Goal: Task Accomplishment & Management: Manage account settings

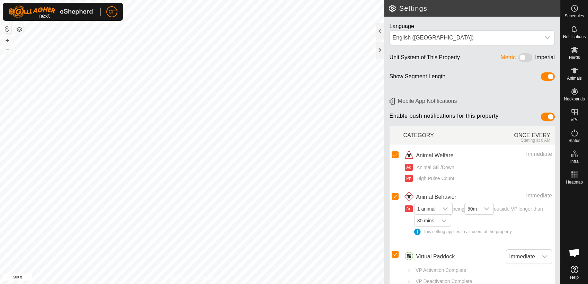
scroll to position [2611, 0]
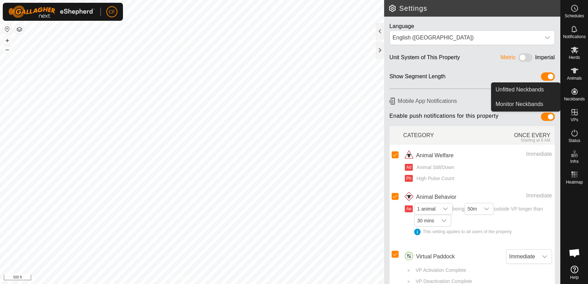
click at [574, 93] on icon at bounding box center [574, 91] width 8 height 8
click at [543, 92] on link "Unfitted Neckbands" at bounding box center [525, 90] width 69 height 14
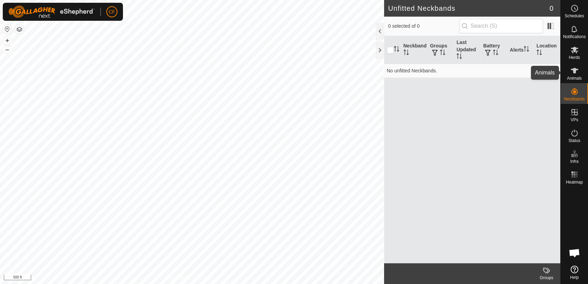
click at [575, 69] on icon at bounding box center [575, 71] width 8 height 6
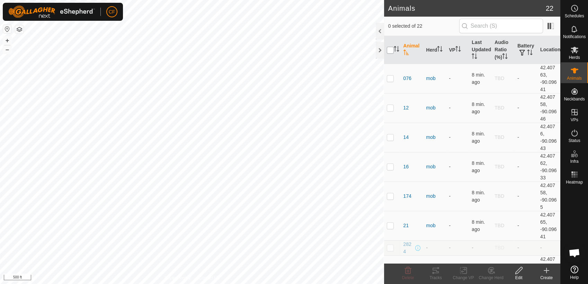
click at [389, 49] on input "checkbox" at bounding box center [390, 50] width 7 height 7
checkbox input "true"
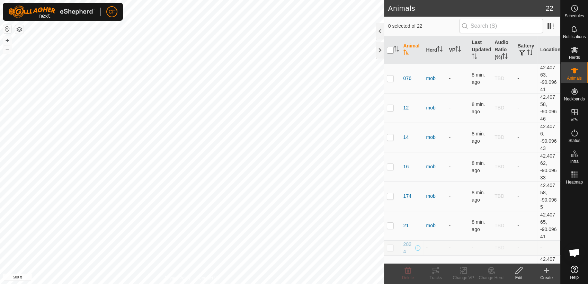
checkbox input "true"
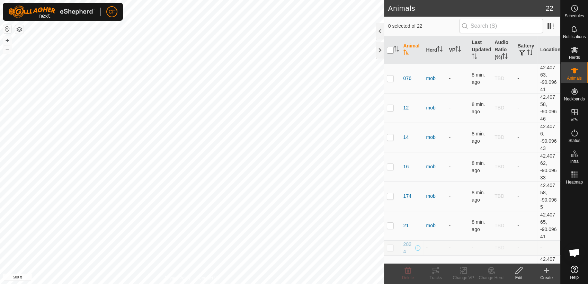
checkbox input "true"
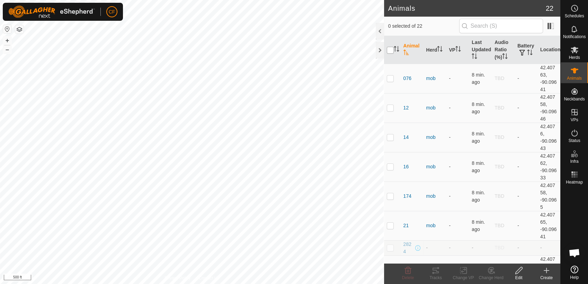
checkbox input "true"
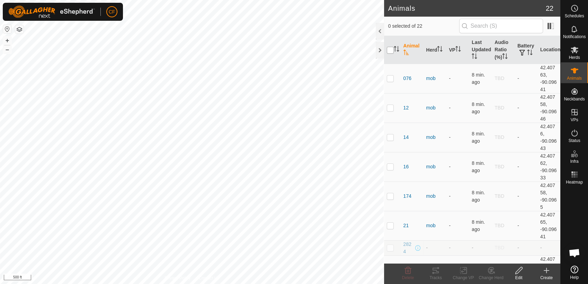
checkbox input "true"
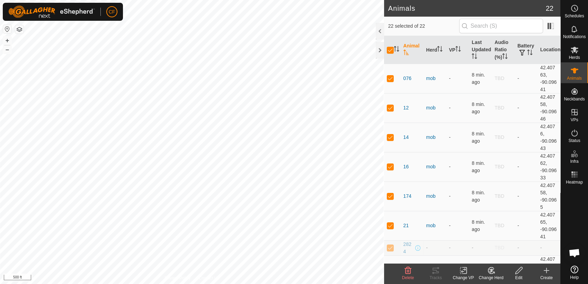
click at [491, 270] on icon at bounding box center [491, 270] width 5 height 3
click at [504, 241] on link "Choose Herd..." at bounding box center [512, 241] width 69 height 14
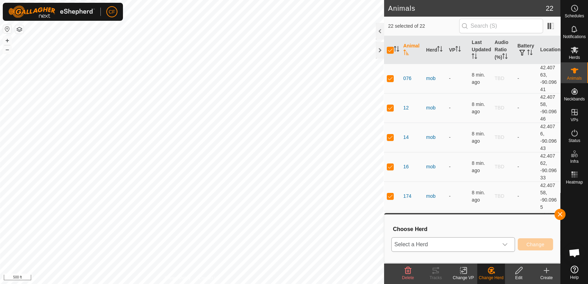
click at [506, 243] on icon "dropdown trigger" at bounding box center [505, 245] width 6 height 6
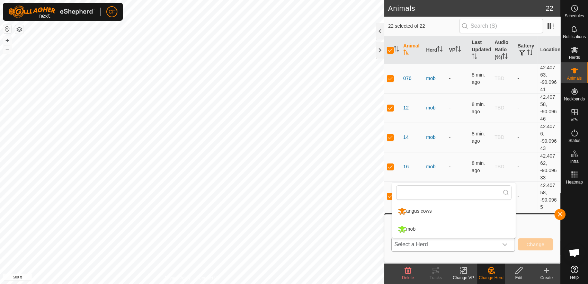
click at [481, 209] on li "angus cows" at bounding box center [454, 211] width 124 height 17
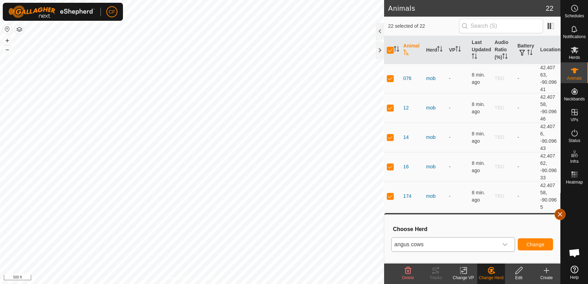
click at [560, 216] on button "button" at bounding box center [559, 214] width 11 height 11
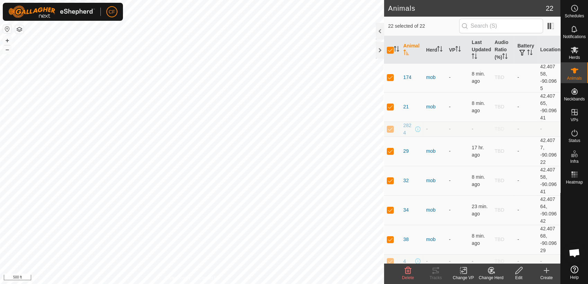
scroll to position [122, 0]
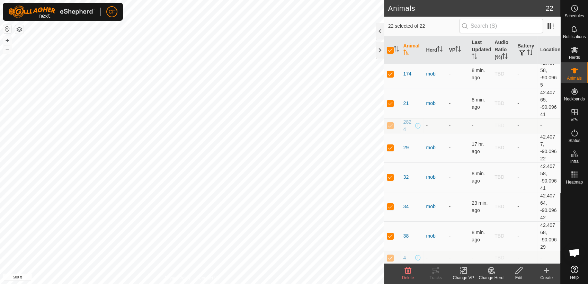
click at [416, 128] on div "2824" at bounding box center [411, 125] width 17 height 15
click at [389, 124] on p-checkbox at bounding box center [390, 126] width 7 height 6
checkbox input "false"
click at [404, 122] on span "2824" at bounding box center [408, 125] width 10 height 15
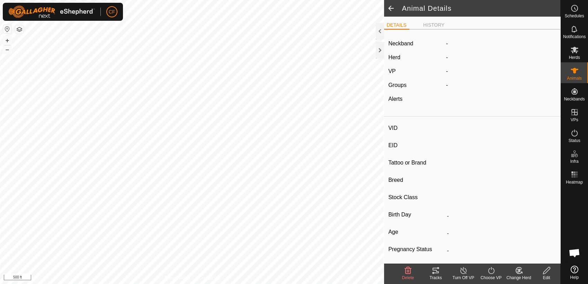
type input "2824"
type input "-"
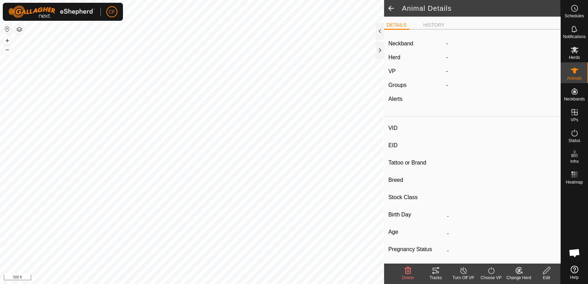
type input "Pregnant"
type input "0 kg"
type input "-"
click at [544, 270] on icon at bounding box center [546, 270] width 9 height 8
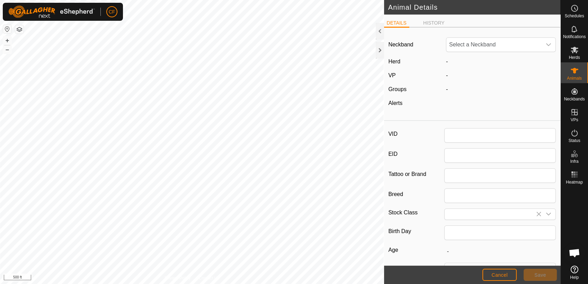
type input "2824"
type input "0"
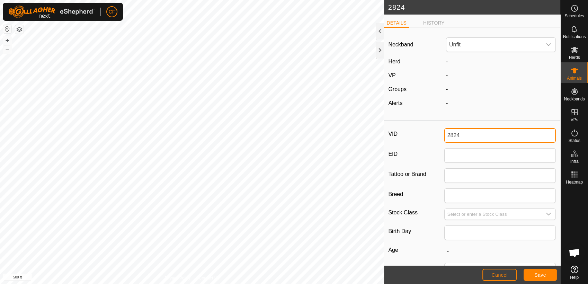
click at [502, 137] on input "2824" at bounding box center [500, 135] width 112 height 15
type input "2"
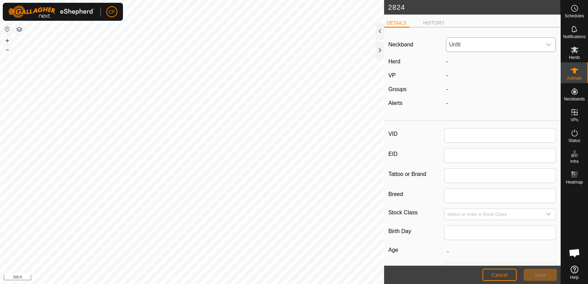
click at [546, 47] on icon "dropdown trigger" at bounding box center [549, 45] width 6 height 6
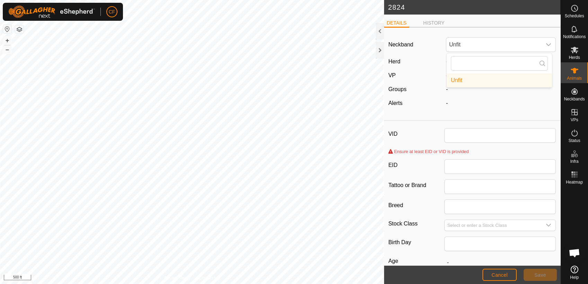
click at [447, 101] on div "-" at bounding box center [500, 103] width 115 height 8
click at [505, 271] on button "Cancel" at bounding box center [499, 275] width 34 height 12
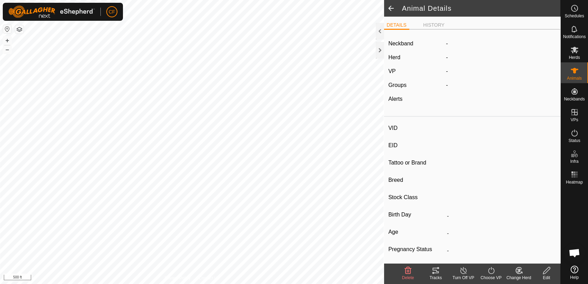
type input "2824"
type input "-"
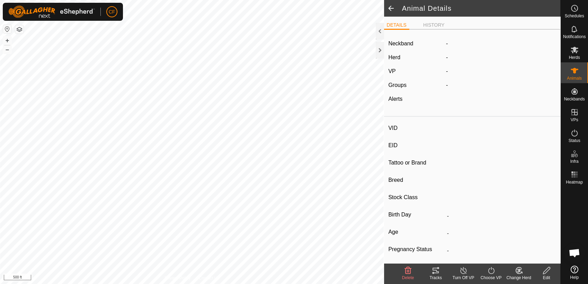
type input "Pregnant"
type input "0 kg"
type input "-"
click at [547, 270] on icon at bounding box center [546, 270] width 9 height 8
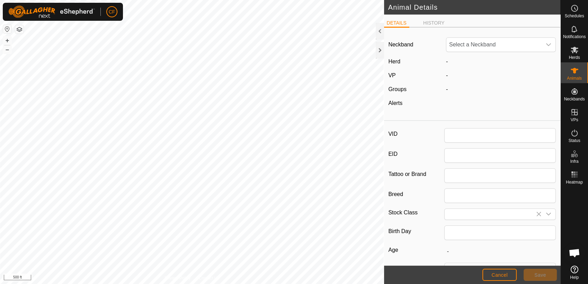
type input "2824"
type input "0"
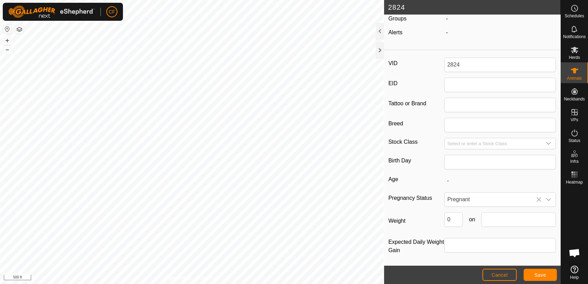
scroll to position [71, 0]
click at [536, 198] on icon at bounding box center [539, 199] width 6 height 6
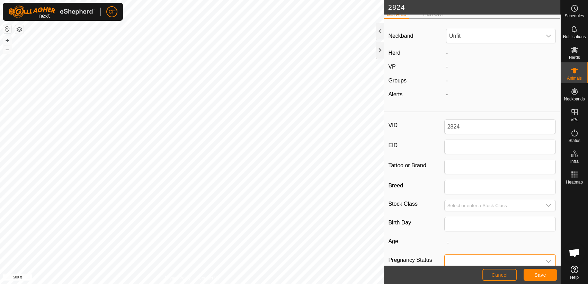
scroll to position [7, 0]
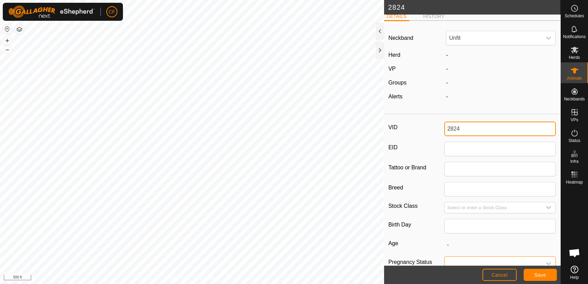
click at [493, 128] on input "2824" at bounding box center [500, 129] width 112 height 15
type input "2"
click at [493, 128] on input "VID" at bounding box center [500, 129] width 112 height 15
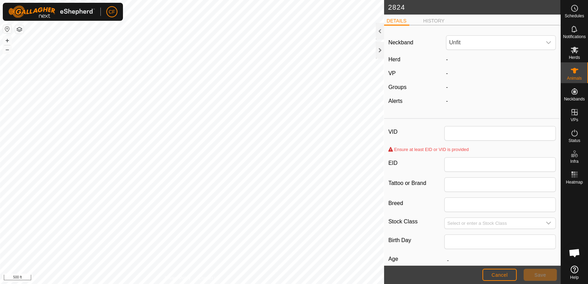
scroll to position [0, 0]
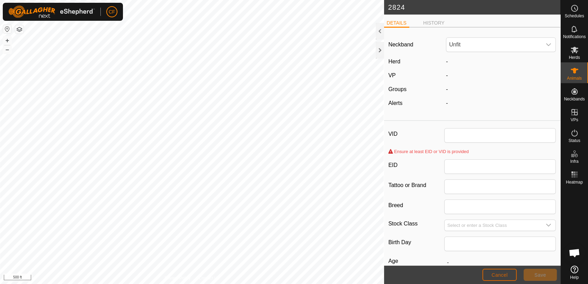
click at [497, 276] on span "Cancel" at bounding box center [499, 275] width 16 height 6
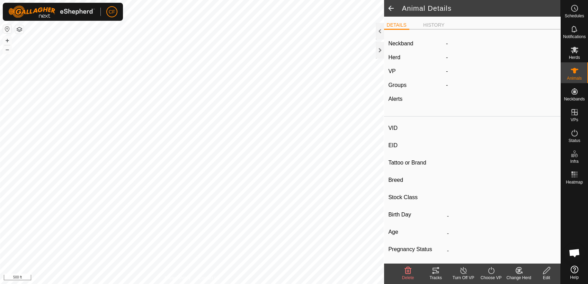
type input "2824"
type input "-"
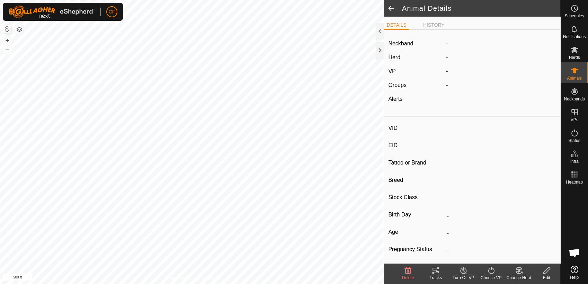
type input "Pregnant"
type input "0 kg"
type input "-"
click at [517, 271] on icon at bounding box center [518, 272] width 2 height 2
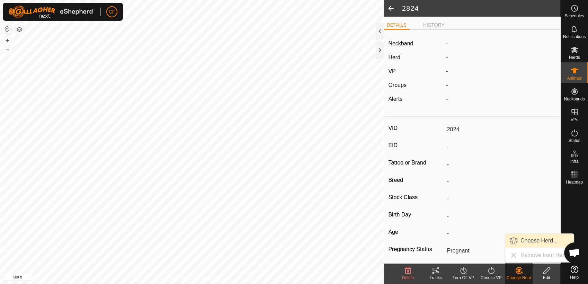
click at [535, 237] on link "Choose Herd..." at bounding box center [539, 241] width 69 height 14
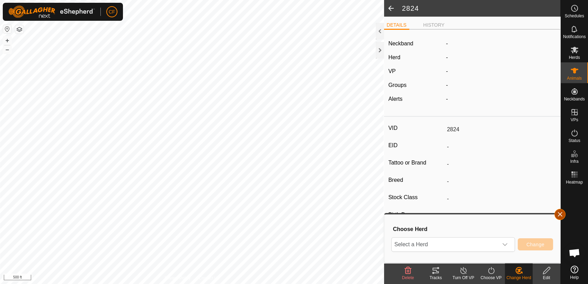
click at [561, 217] on button "button" at bounding box center [559, 214] width 11 height 11
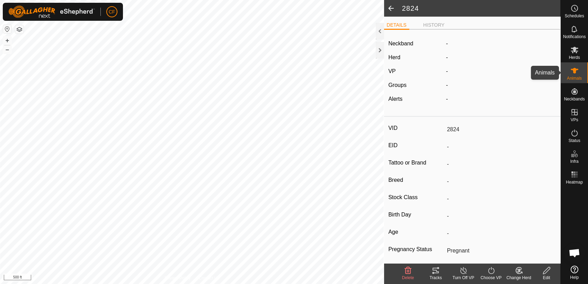
click at [568, 71] on div "Animals" at bounding box center [574, 72] width 27 height 21
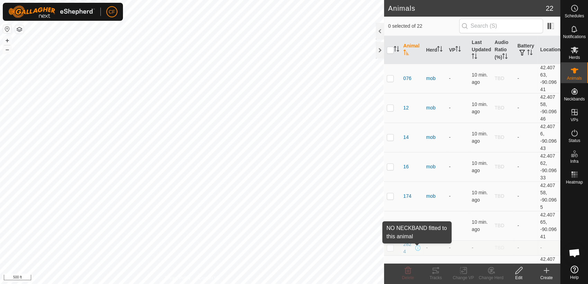
click at [416, 248] on span at bounding box center [418, 248] width 6 height 6
click at [390, 248] on p-checkbox at bounding box center [390, 248] width 7 height 6
checkbox input "true"
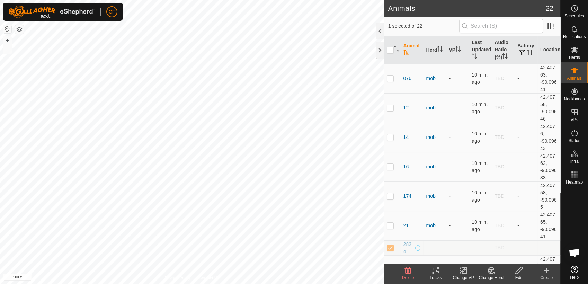
click at [405, 271] on icon at bounding box center [408, 270] width 7 height 7
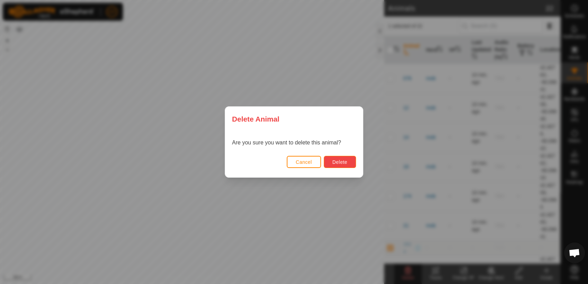
click at [342, 160] on span "Delete" at bounding box center [339, 162] width 15 height 6
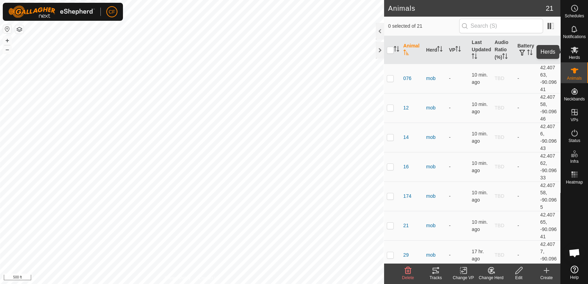
click at [572, 54] on es-mob-svg-icon at bounding box center [574, 49] width 12 height 11
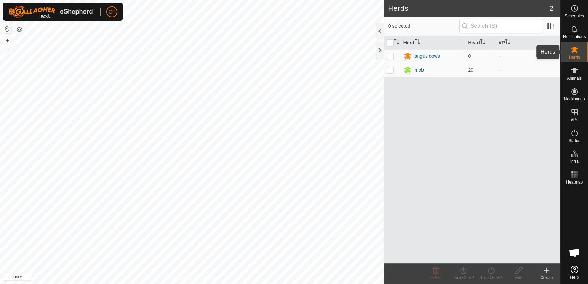
click at [573, 54] on es-mob-svg-icon at bounding box center [574, 49] width 12 height 11
click at [576, 71] on icon at bounding box center [574, 70] width 8 height 8
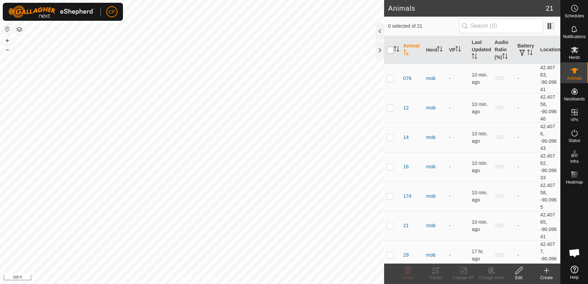
click at [391, 51] on input "checkbox" at bounding box center [390, 50] width 7 height 7
checkbox input "true"
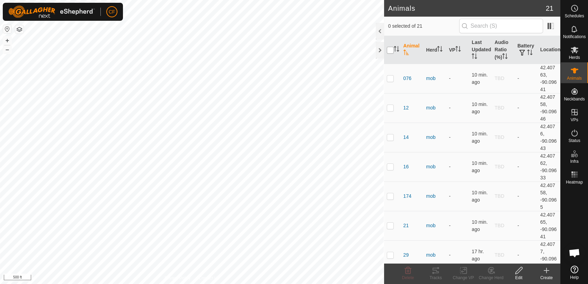
checkbox input "true"
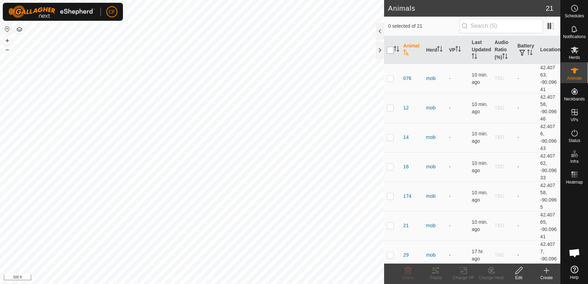
checkbox input "true"
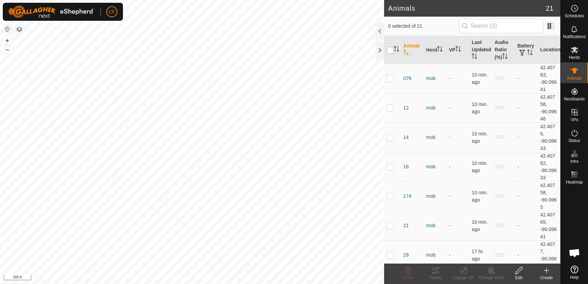
checkbox input "true"
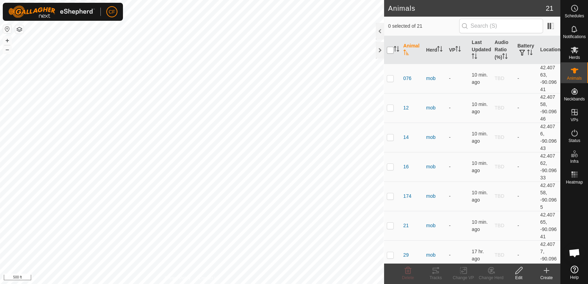
checkbox input "true"
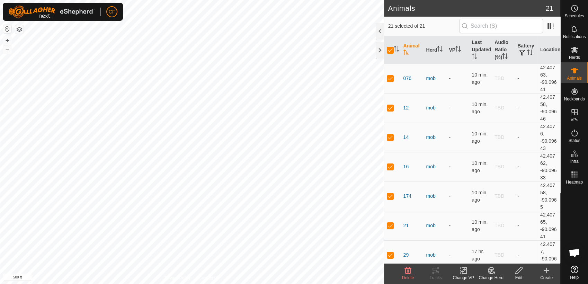
click at [490, 272] on icon at bounding box center [491, 270] width 9 height 8
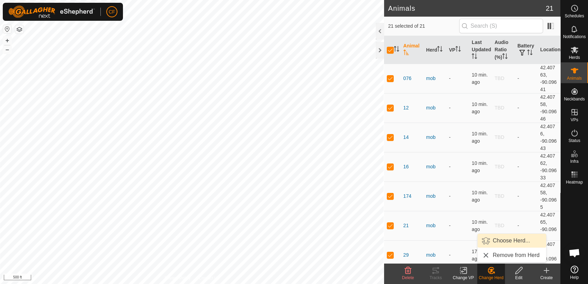
click at [504, 240] on link "Choose Herd..." at bounding box center [512, 241] width 69 height 14
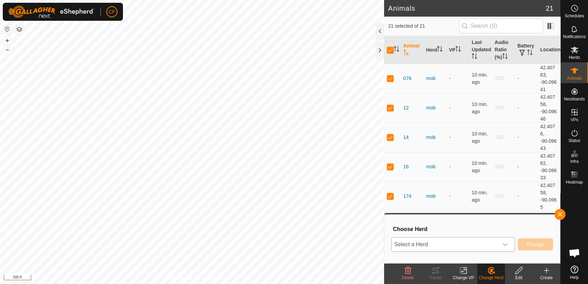
click at [506, 240] on div "dropdown trigger" at bounding box center [505, 245] width 14 height 14
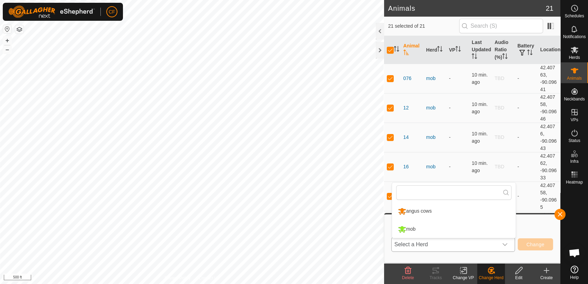
click at [478, 209] on li "angus cows" at bounding box center [454, 211] width 124 height 17
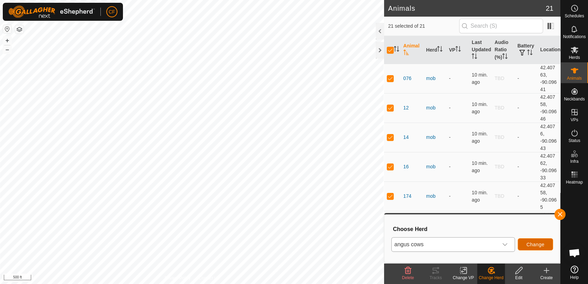
click at [530, 247] on span "Change" at bounding box center [535, 245] width 18 height 6
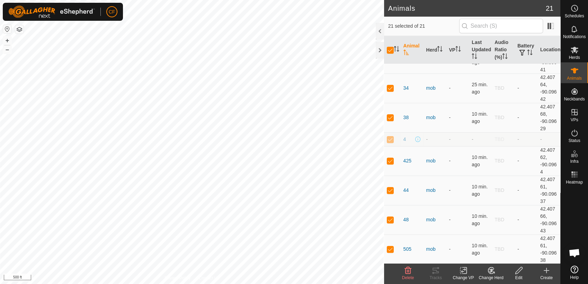
scroll to position [251, 0]
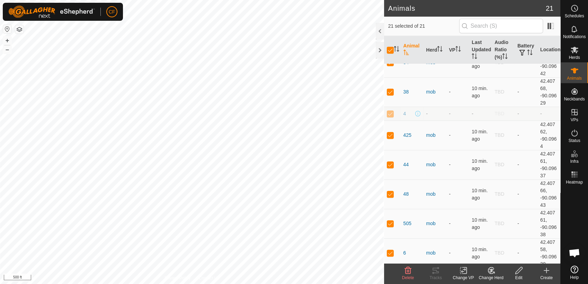
click at [390, 113] on p-checkbox at bounding box center [390, 114] width 7 height 6
checkbox input "false"
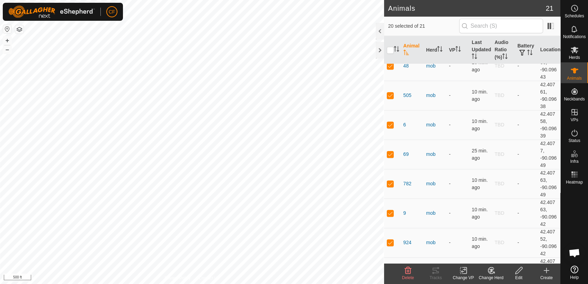
scroll to position [402, 0]
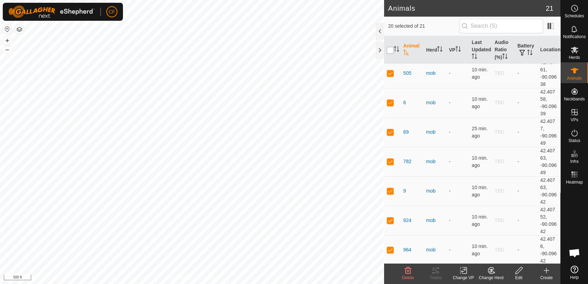
click at [393, 51] on input "checkbox" at bounding box center [390, 50] width 7 height 7
checkbox input "true"
click at [393, 51] on input "checkbox" at bounding box center [390, 50] width 7 height 7
checkbox input "false"
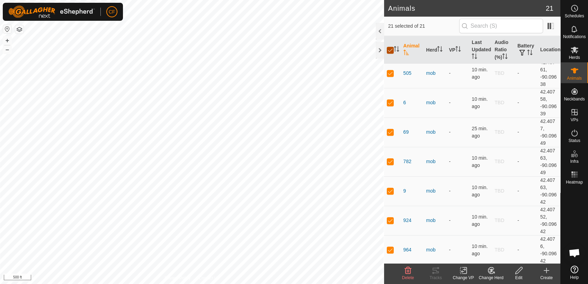
checkbox input "false"
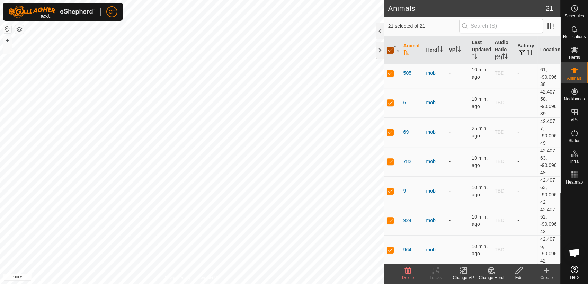
checkbox input "false"
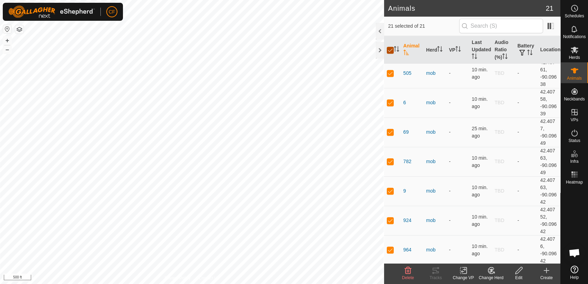
checkbox input "false"
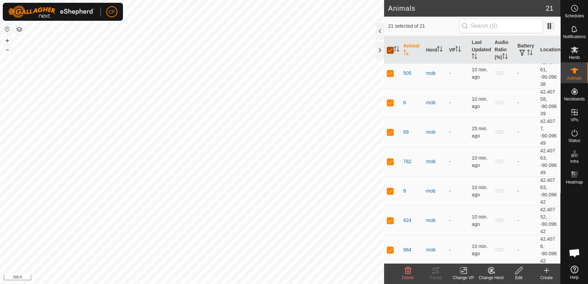
checkbox input "false"
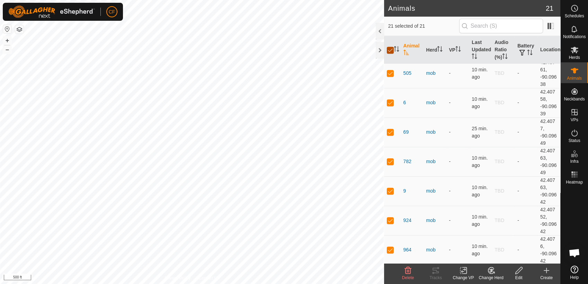
checkbox input "false"
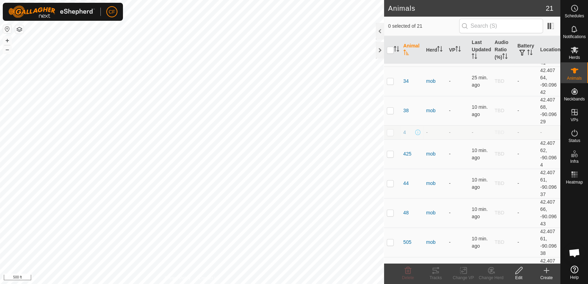
scroll to position [217, 0]
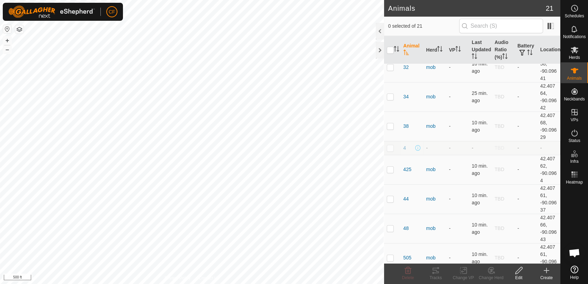
click at [391, 150] on td at bounding box center [392, 148] width 17 height 14
checkbox input "true"
click at [407, 270] on icon at bounding box center [408, 270] width 8 height 8
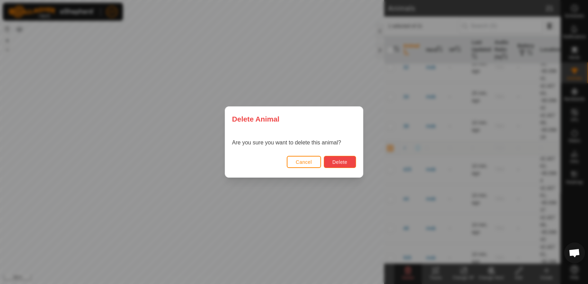
click at [344, 160] on span "Delete" at bounding box center [339, 162] width 15 height 6
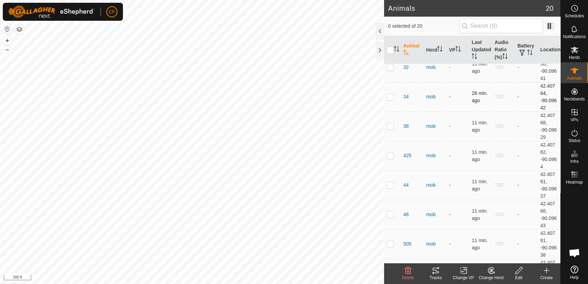
click at [447, 109] on div "Animals 20 0 selected of 20 Animal Herd VP Last Updated Audio Ratio (%) Battery…" at bounding box center [280, 142] width 560 height 284
click at [387, 49] on input "checkbox" at bounding box center [390, 50] width 7 height 7
checkbox input "true"
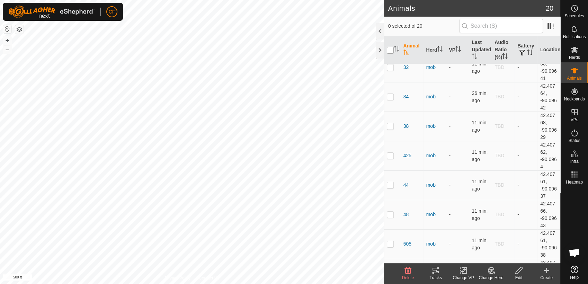
checkbox input "true"
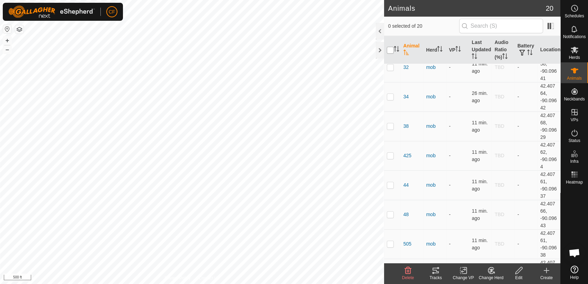
checkbox input "true"
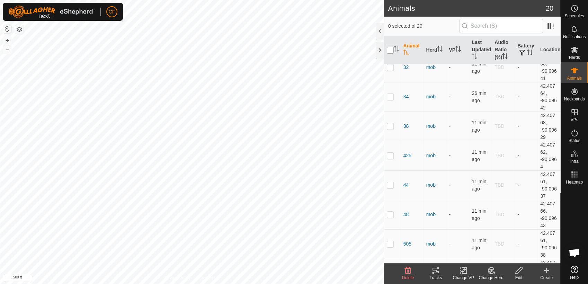
checkbox input "true"
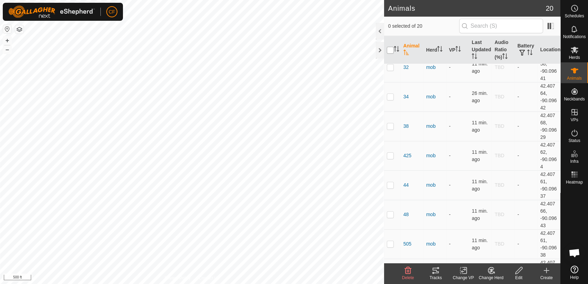
checkbox input "true"
click at [494, 274] on icon at bounding box center [491, 270] width 9 height 8
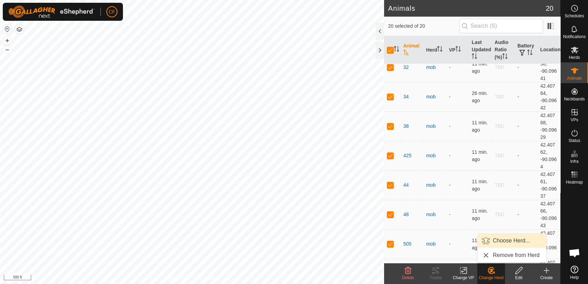
click at [502, 240] on link "Choose Herd..." at bounding box center [512, 241] width 69 height 14
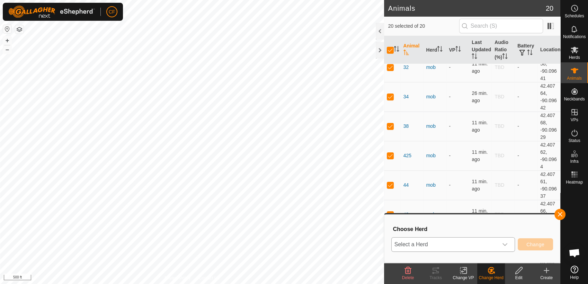
click at [504, 242] on icon "dropdown trigger" at bounding box center [505, 245] width 6 height 6
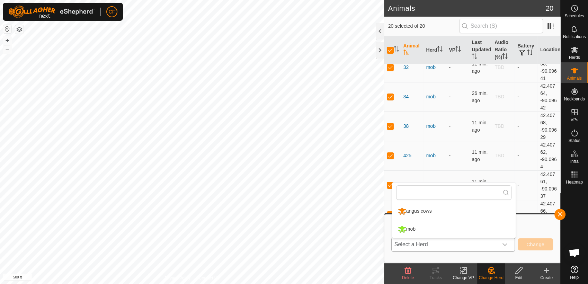
click at [478, 212] on li "angus cows" at bounding box center [454, 211] width 124 height 17
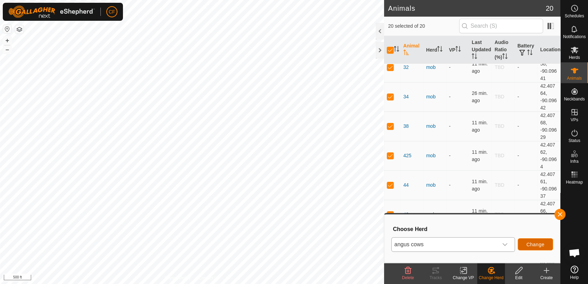
click at [527, 246] on span "Change" at bounding box center [535, 245] width 18 height 6
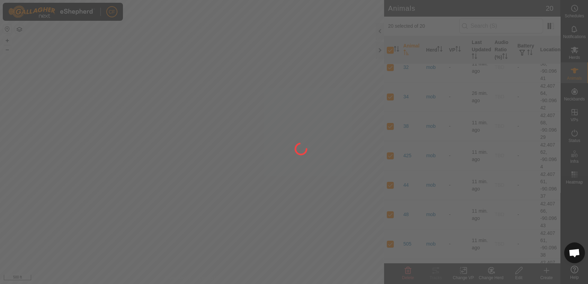
checkbox input "false"
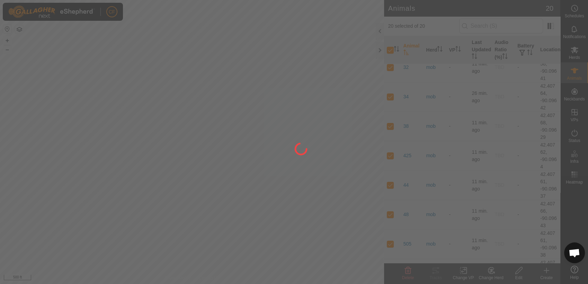
checkbox input "false"
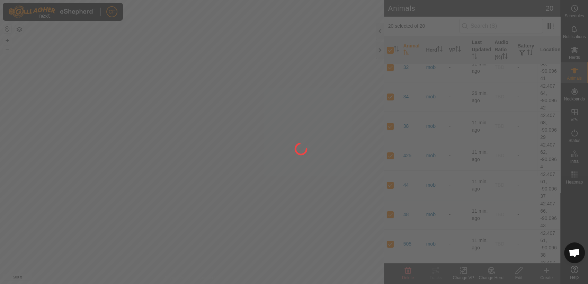
checkbox input "false"
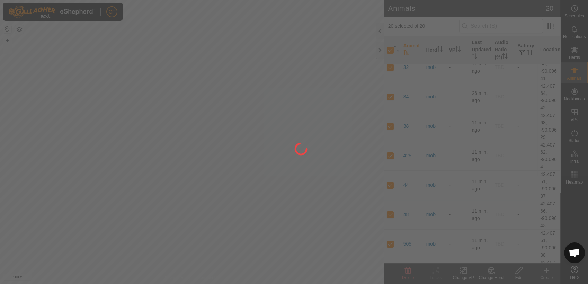
checkbox input "false"
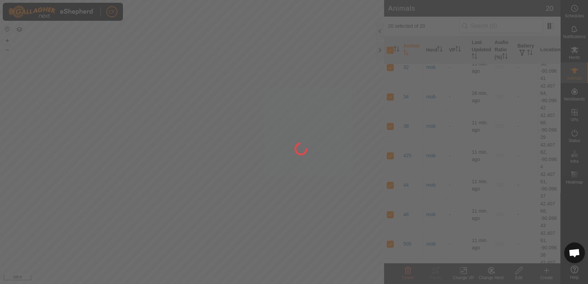
checkbox input "false"
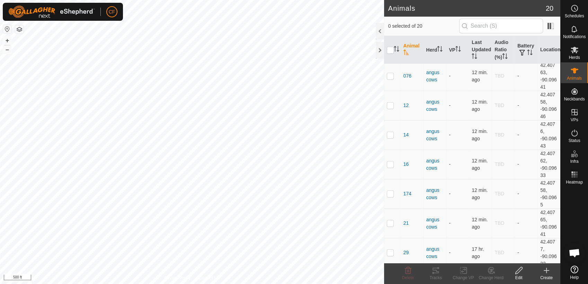
scroll to position [0, 0]
click at [570, 51] on es-mob-svg-icon at bounding box center [574, 49] width 12 height 11
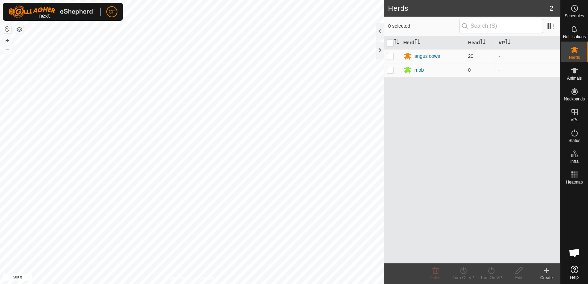
click at [390, 57] on p-checkbox at bounding box center [390, 56] width 7 height 6
checkbox input "true"
click at [490, 271] on icon at bounding box center [491, 270] width 9 height 8
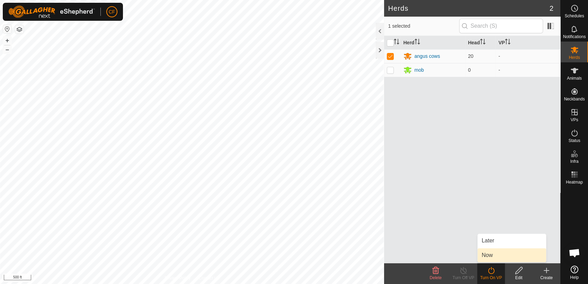
click at [492, 255] on link "Now" at bounding box center [512, 255] width 69 height 14
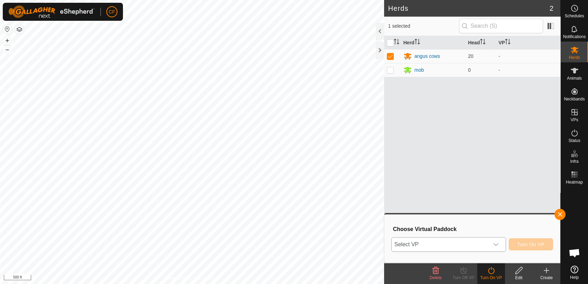
click at [497, 244] on icon "dropdown trigger" at bounding box center [495, 244] width 5 height 3
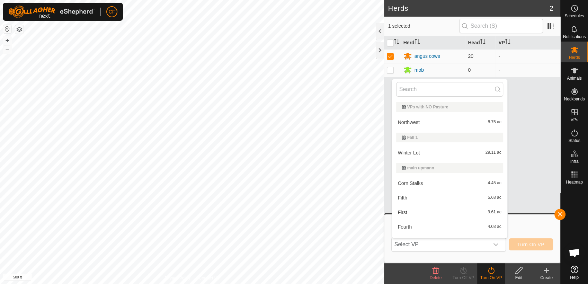
scroll to position [10, 0]
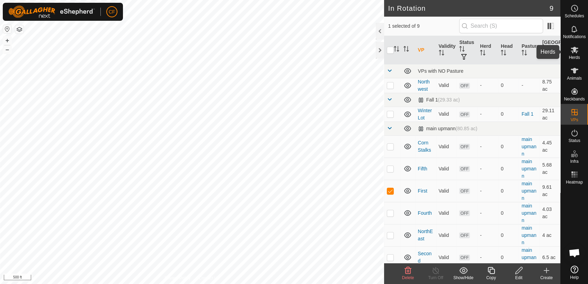
click at [573, 56] on span "Herds" at bounding box center [574, 57] width 11 height 4
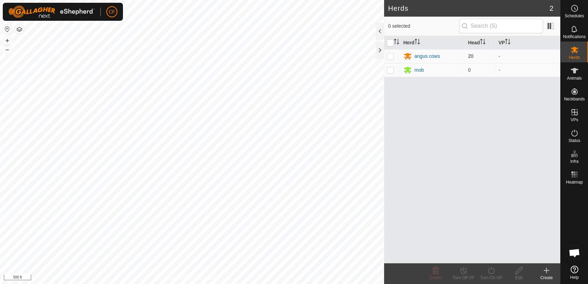
click at [391, 56] on p-checkbox at bounding box center [390, 56] width 7 height 6
checkbox input "true"
click at [491, 271] on icon at bounding box center [491, 270] width 9 height 8
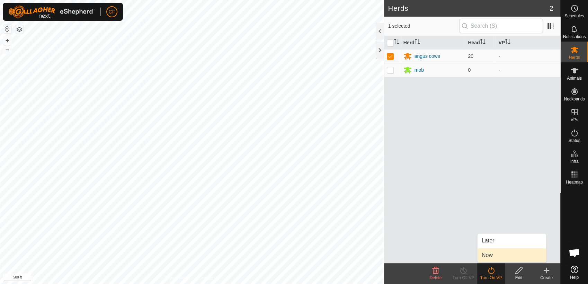
click at [490, 254] on link "Now" at bounding box center [512, 255] width 69 height 14
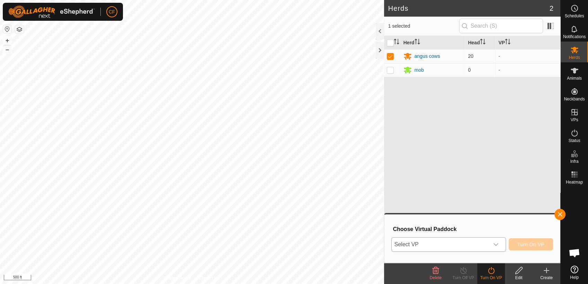
click at [494, 239] on div "dropdown trigger" at bounding box center [496, 245] width 14 height 14
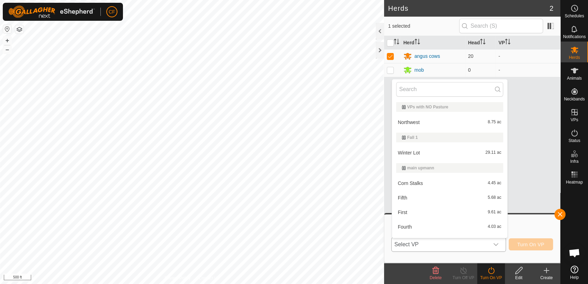
scroll to position [10, 0]
